Goal: Check status: Check status

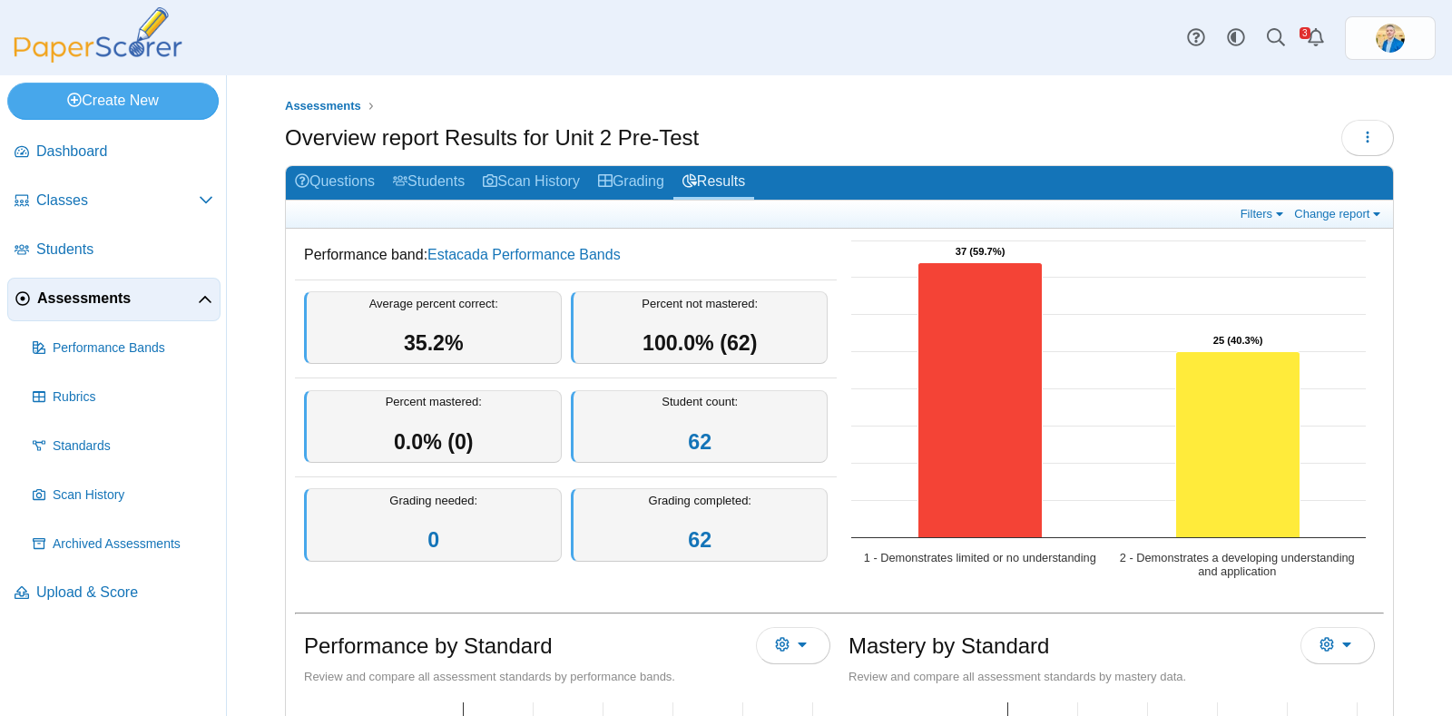
scroll to position [84, 0]
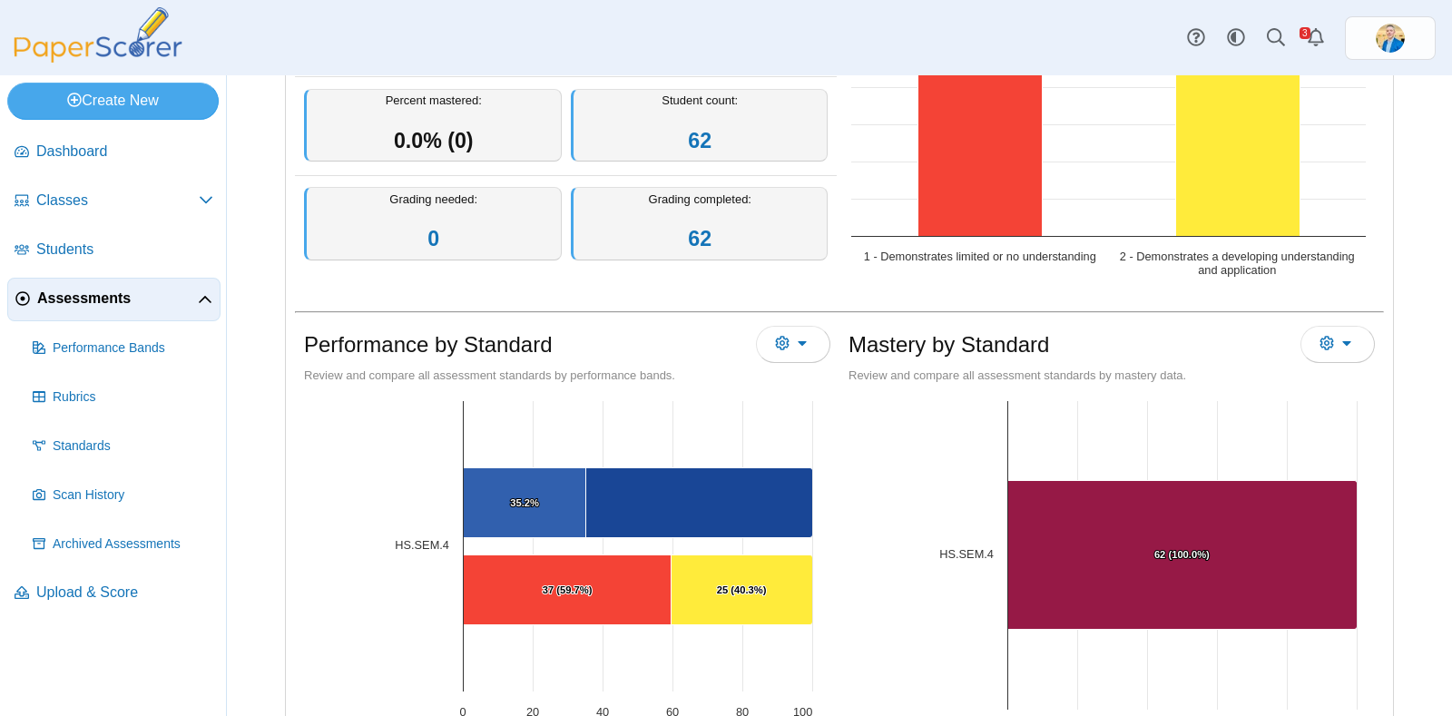
scroll to position [309, 0]
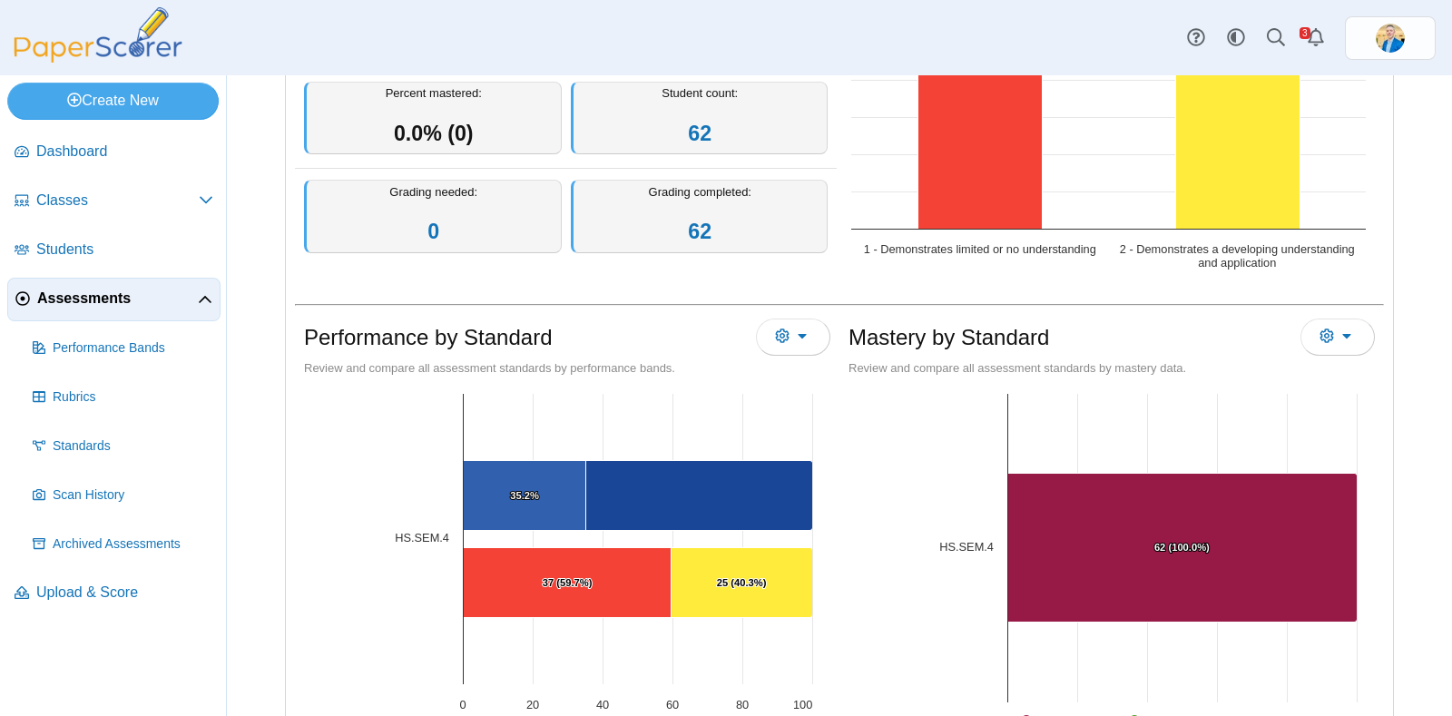
click at [59, 301] on span "Assessments" at bounding box center [117, 299] width 161 height 20
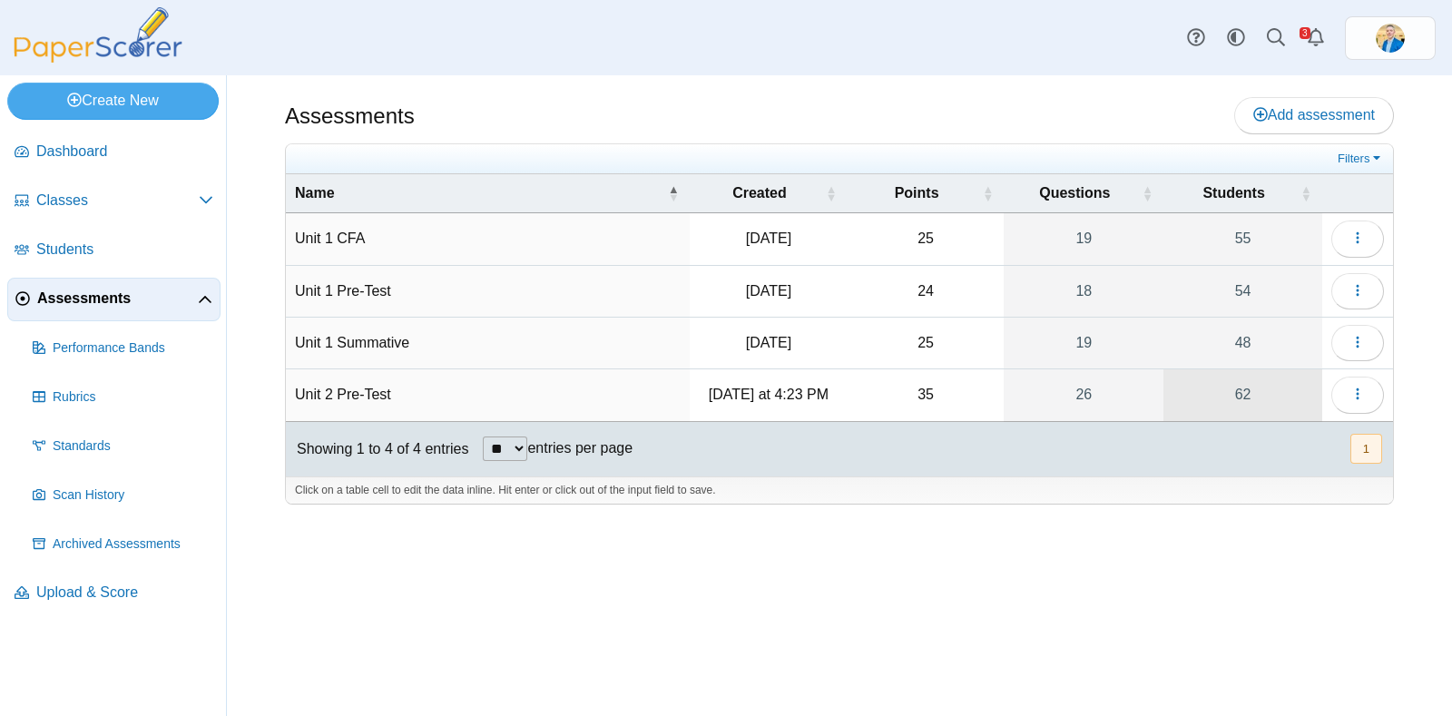
click at [1243, 398] on link "62" at bounding box center [1243, 394] width 159 height 51
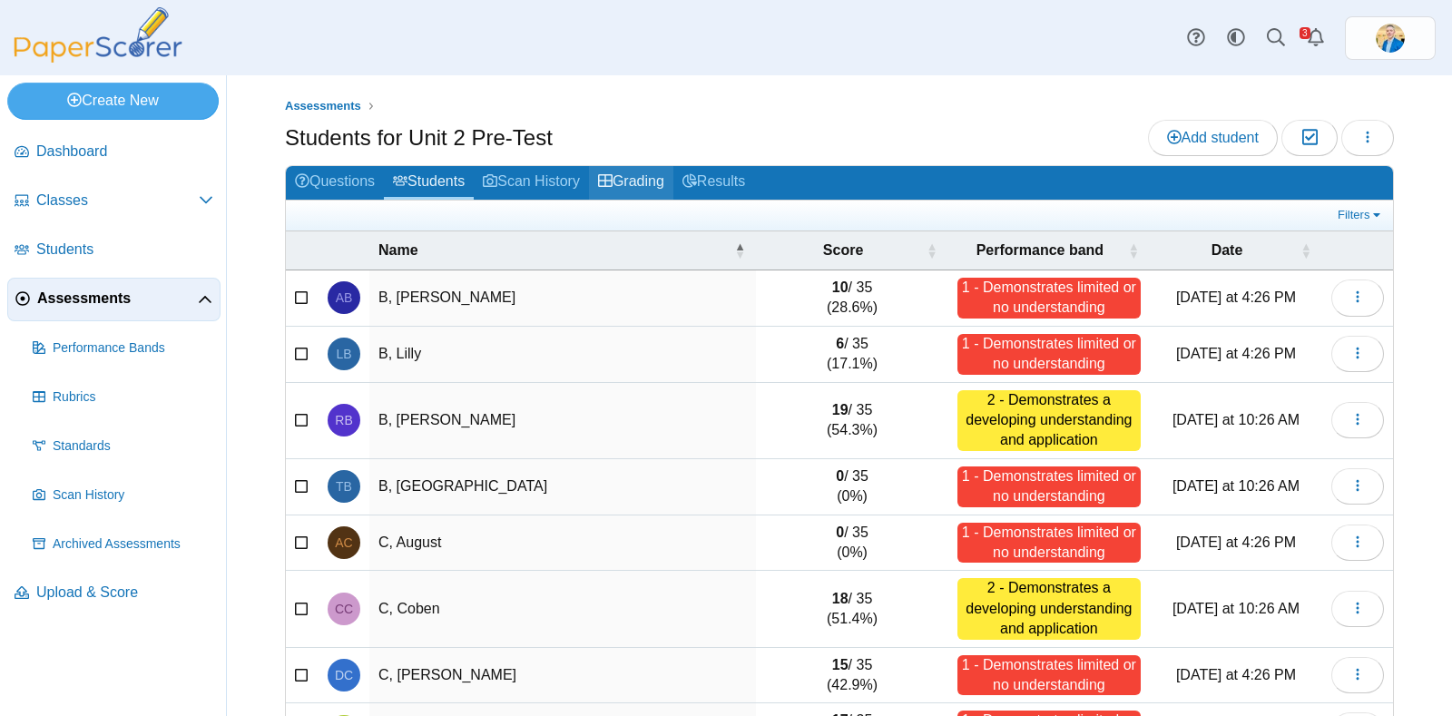
click at [631, 172] on link "Grading" at bounding box center [631, 183] width 84 height 34
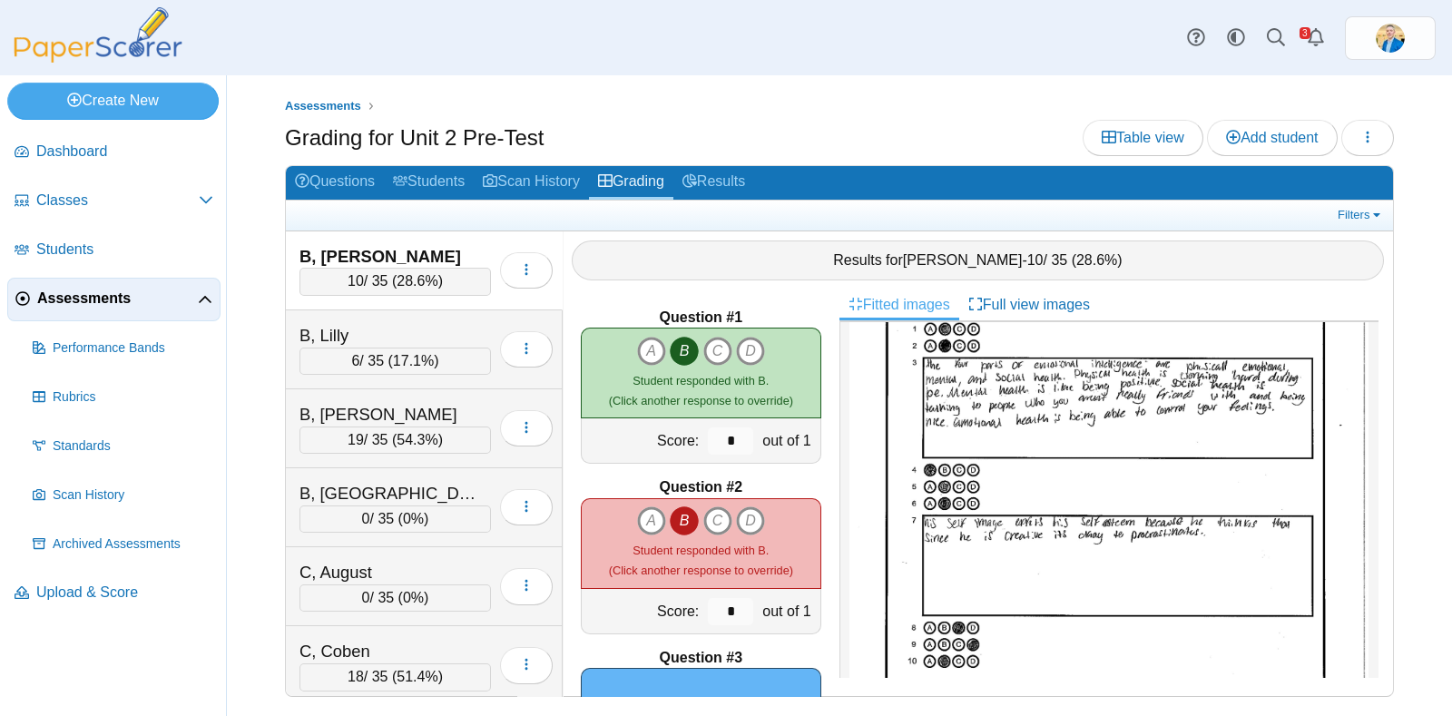
scroll to position [147, 0]
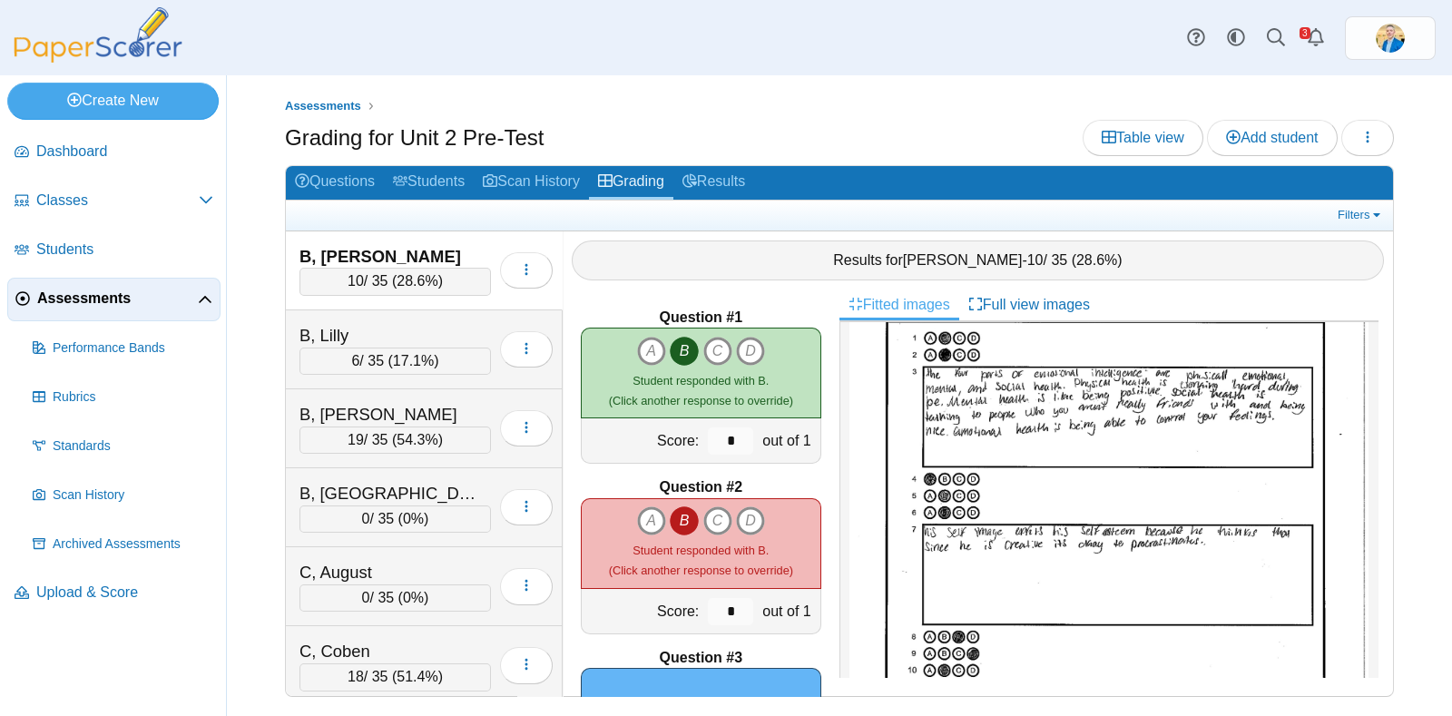
click at [129, 309] on link "Assessments" at bounding box center [113, 300] width 213 height 44
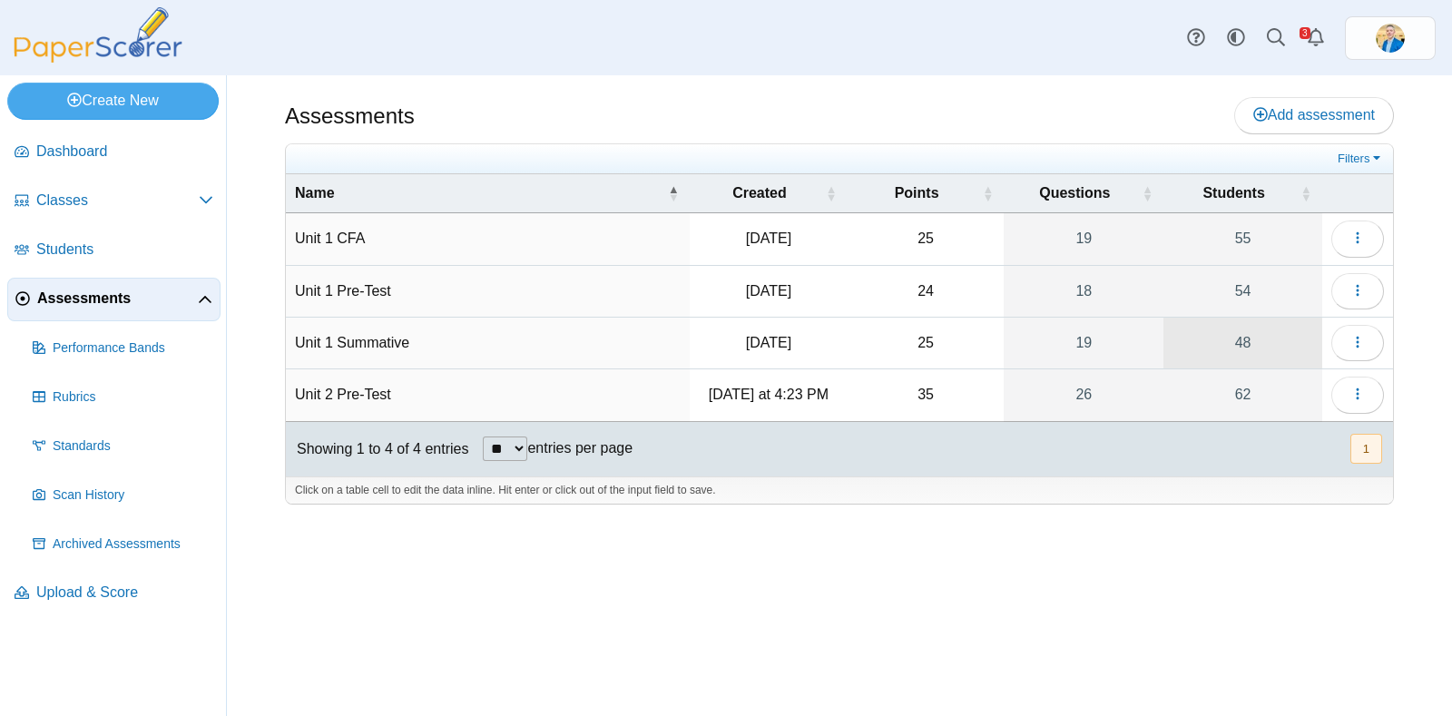
click at [1243, 341] on link "48" at bounding box center [1243, 343] width 159 height 51
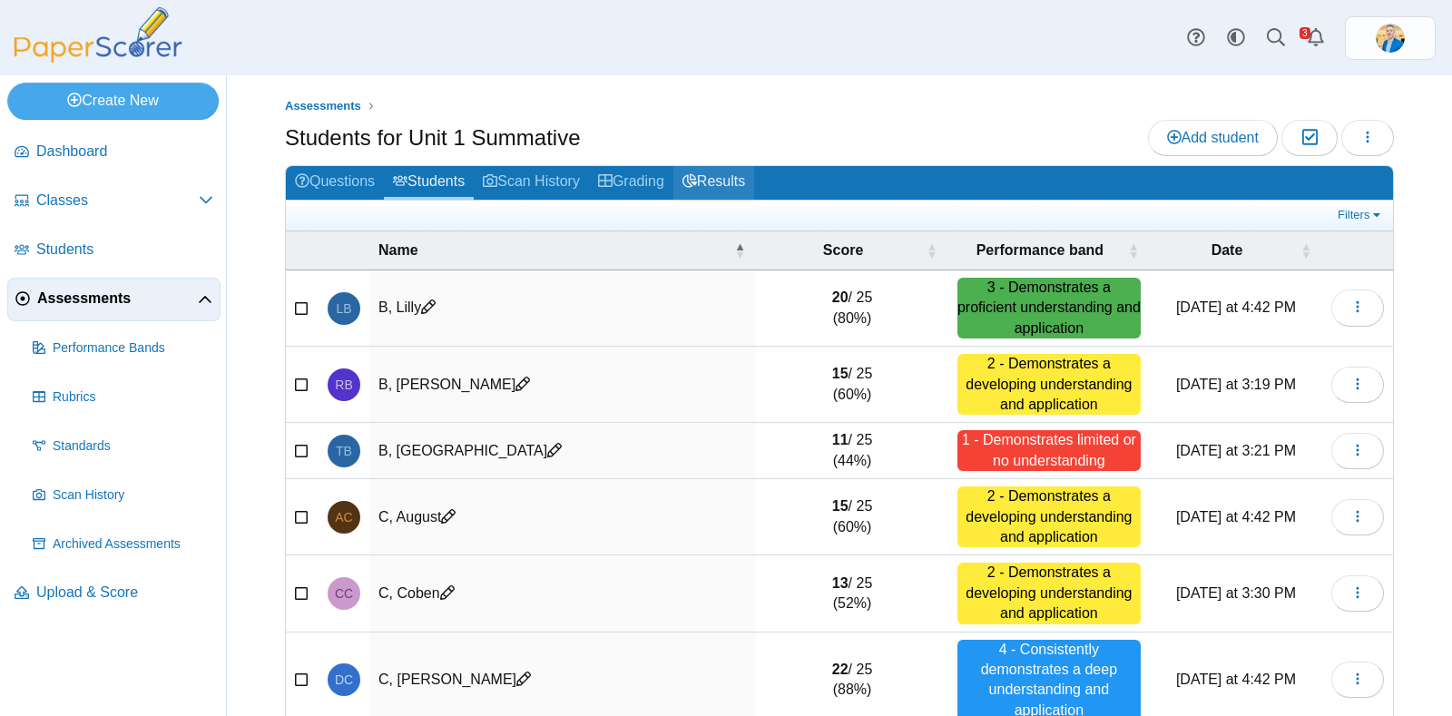
click at [712, 170] on link "Results" at bounding box center [713, 183] width 81 height 34
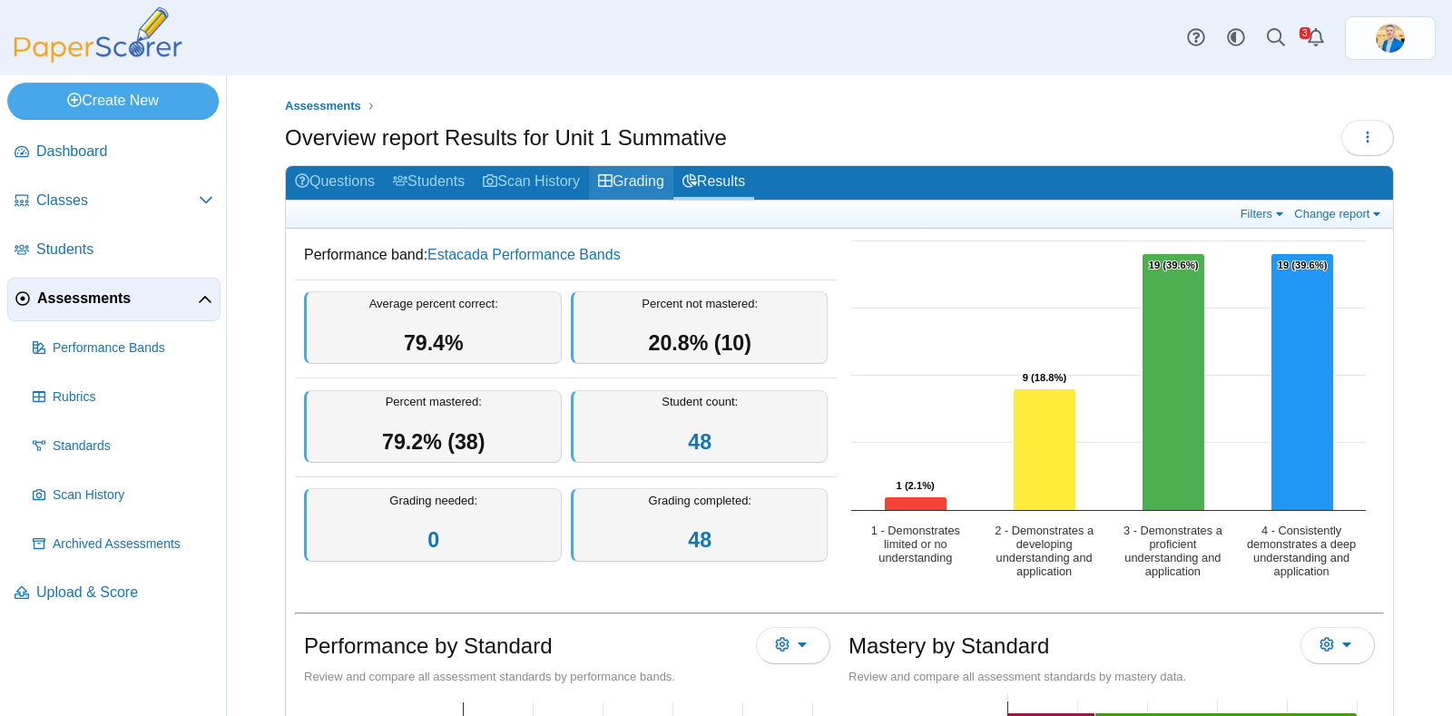
click at [647, 177] on link "Grading" at bounding box center [631, 183] width 84 height 34
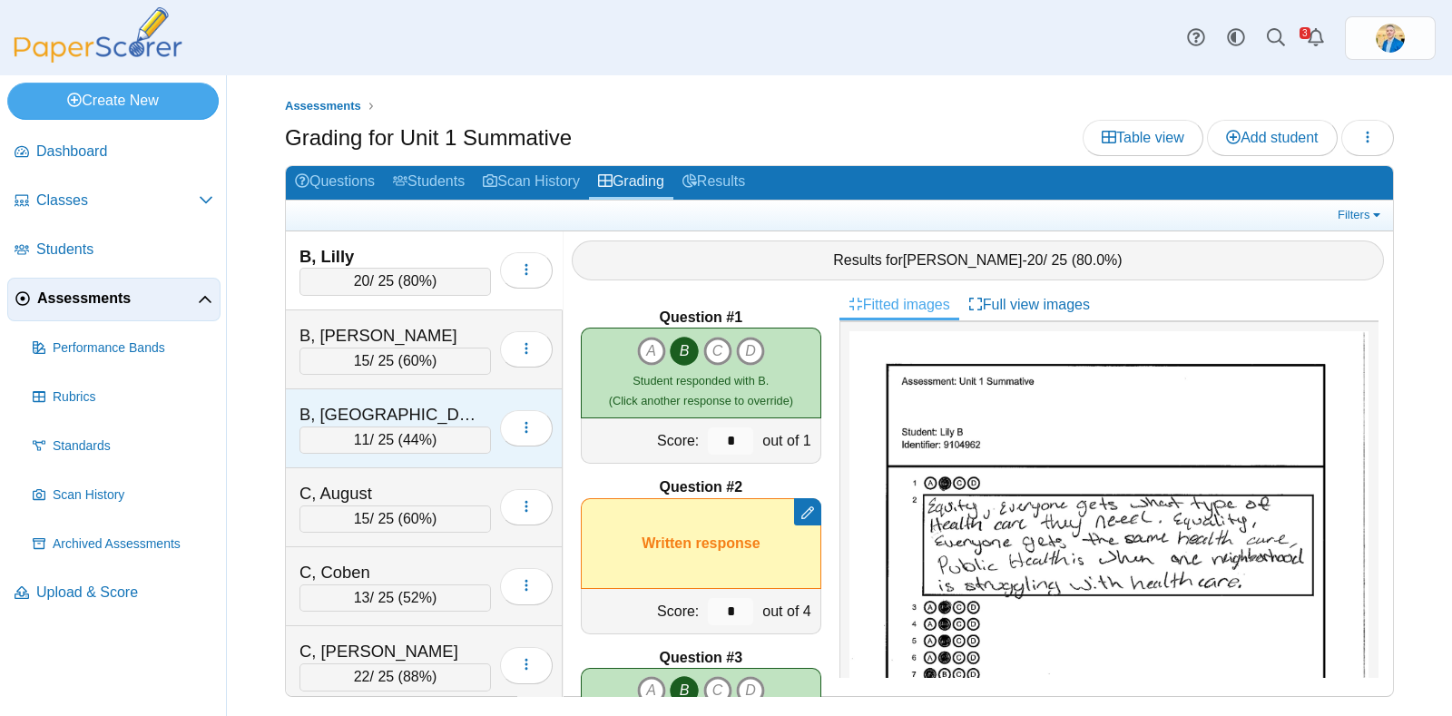
click at [436, 403] on div "B, Trenton" at bounding box center [391, 415] width 182 height 24
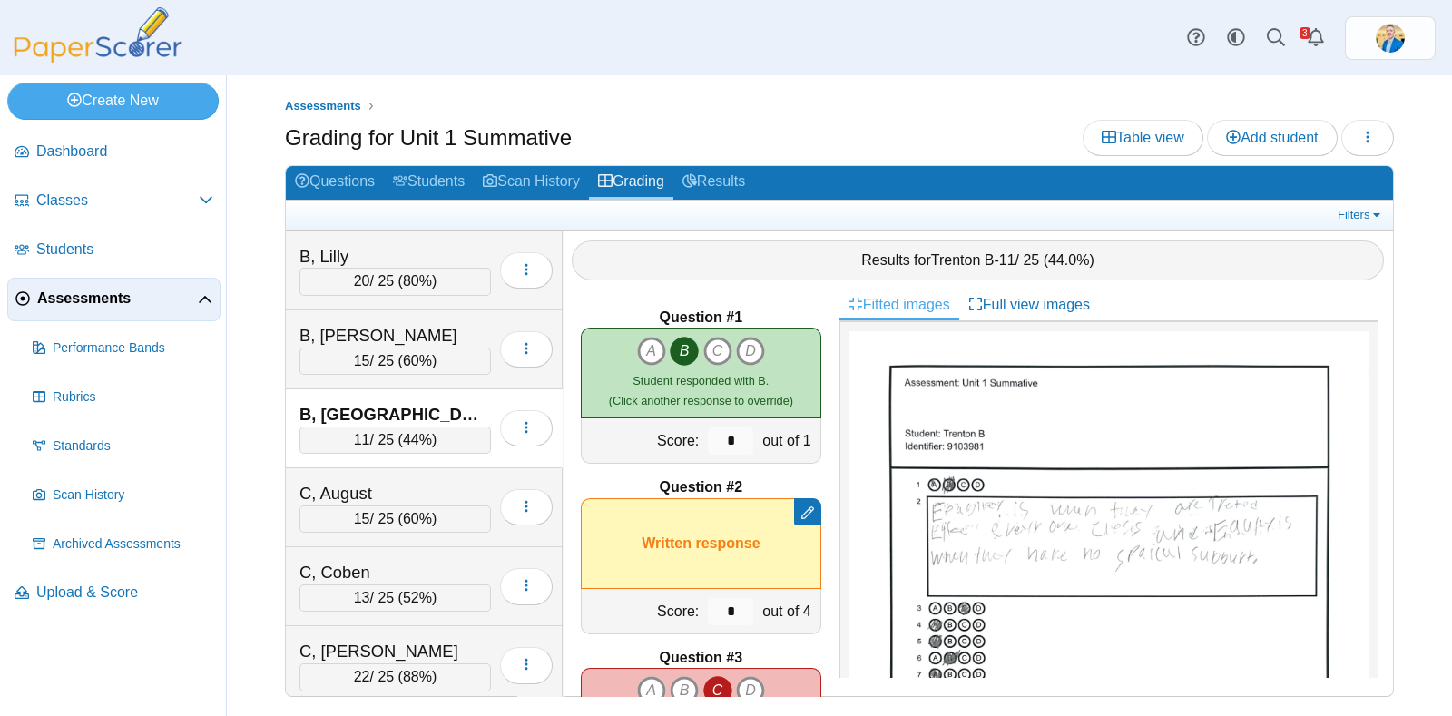
click at [61, 297] on span "Assessments" at bounding box center [117, 299] width 161 height 20
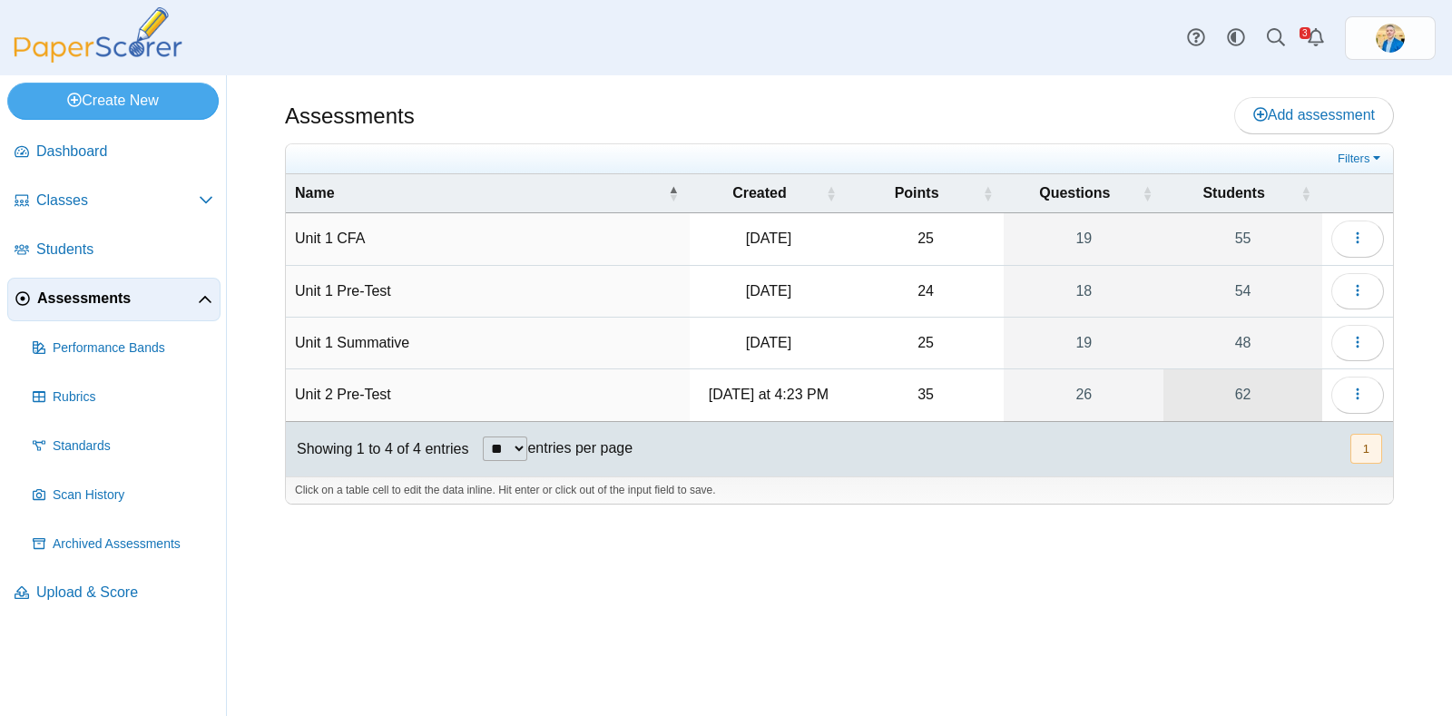
click at [1233, 388] on link "62" at bounding box center [1243, 394] width 159 height 51
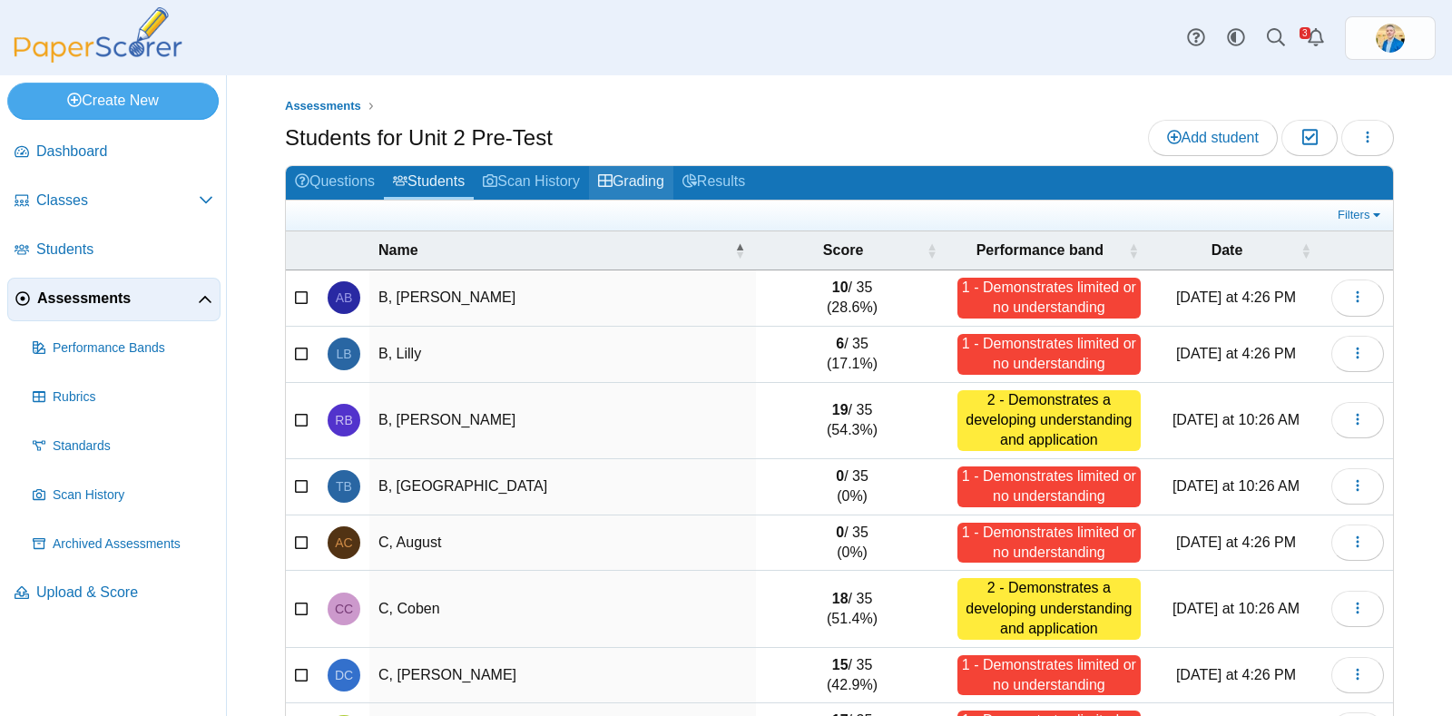
click at [650, 173] on link "Grading" at bounding box center [631, 183] width 84 height 34
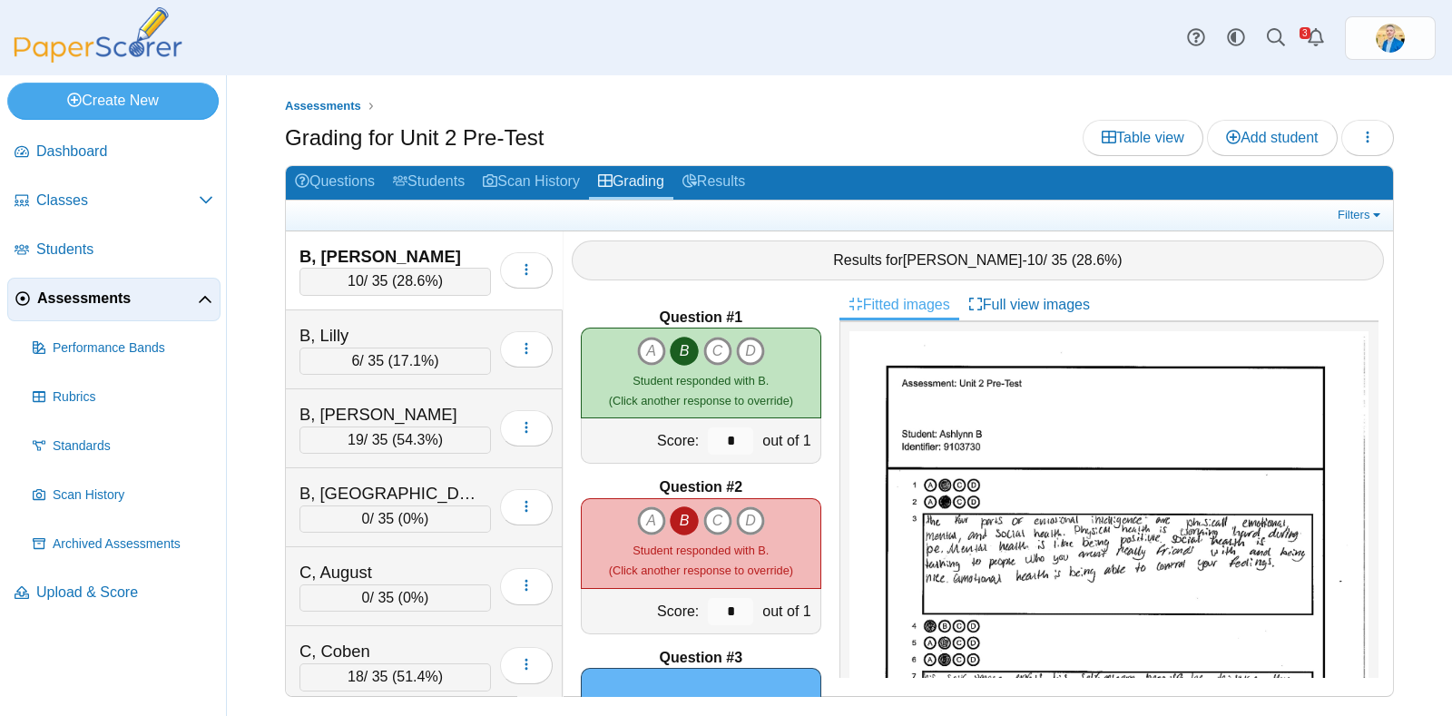
scroll to position [233, 0]
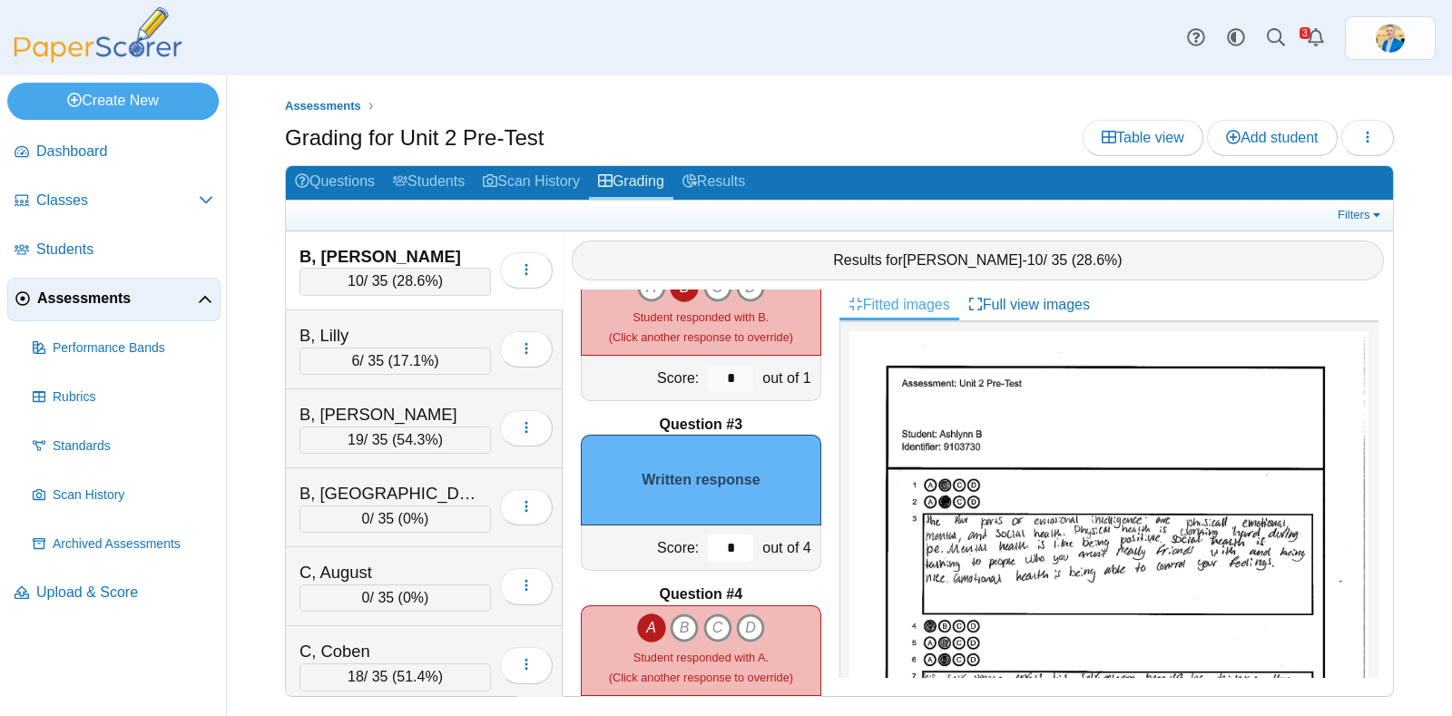
click at [712, 544] on input "*" at bounding box center [730, 548] width 45 height 27
click at [73, 289] on span "Assessments" at bounding box center [117, 299] width 161 height 20
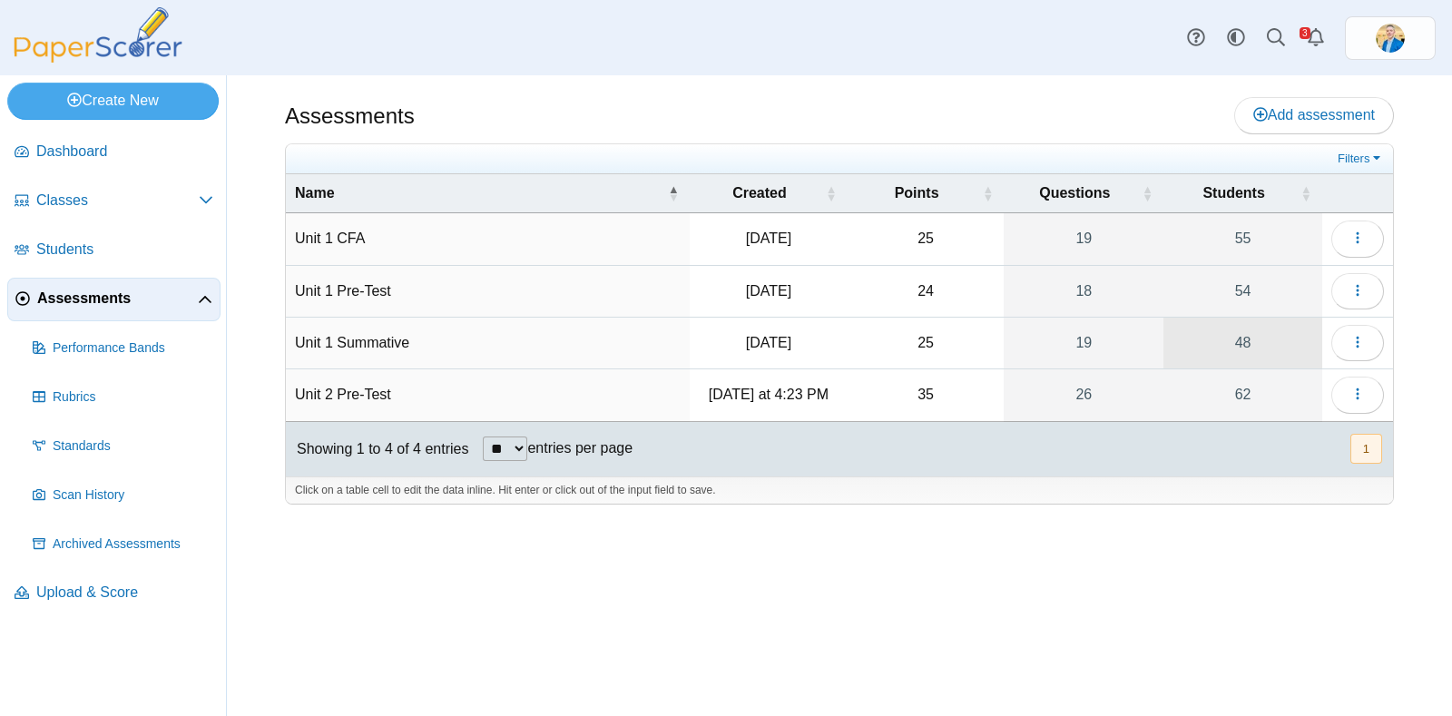
click at [1239, 339] on link "48" at bounding box center [1243, 343] width 159 height 51
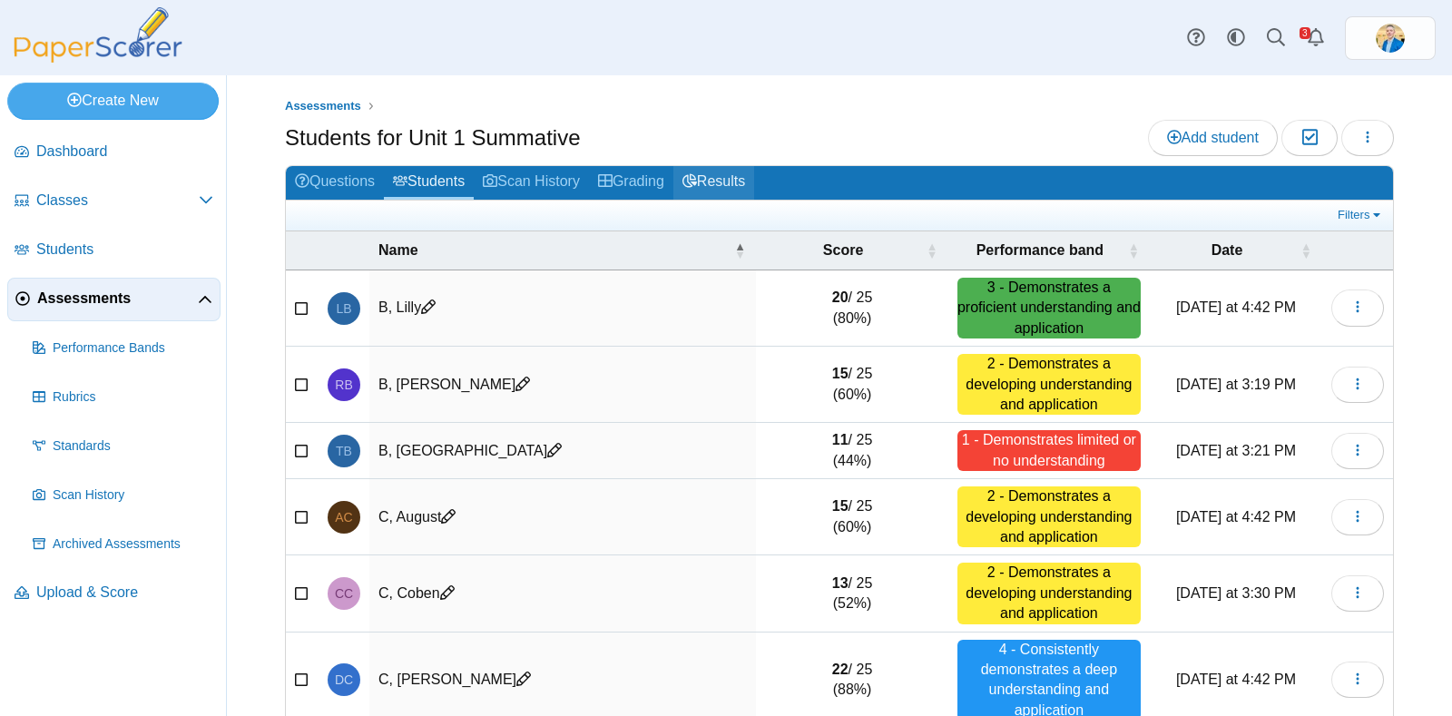
click at [743, 175] on link "Results" at bounding box center [713, 183] width 81 height 34
